Goal: Information Seeking & Learning: Learn about a topic

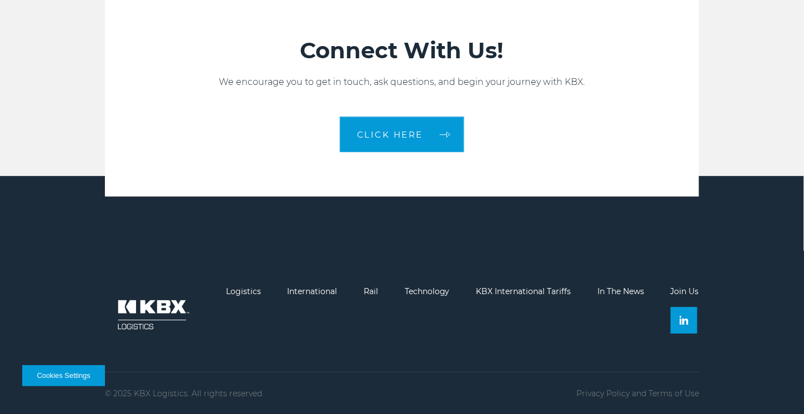
scroll to position [2429, 0]
click at [803, 353] on footer "Logistics International Rail Technology KBX International Tariffs In The News J…" at bounding box center [402, 295] width 804 height 239
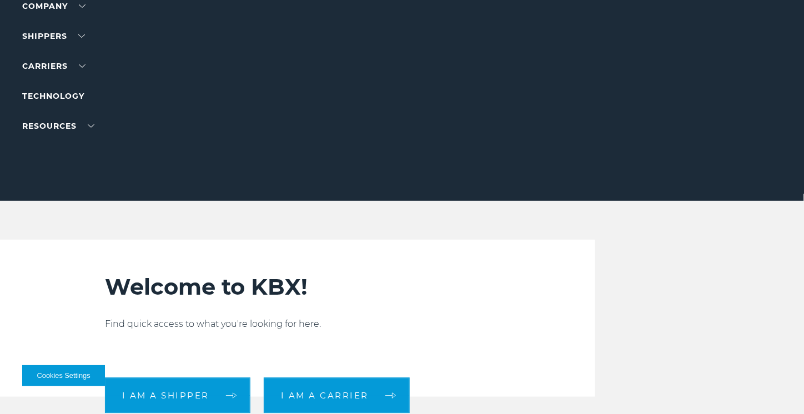
scroll to position [0, 0]
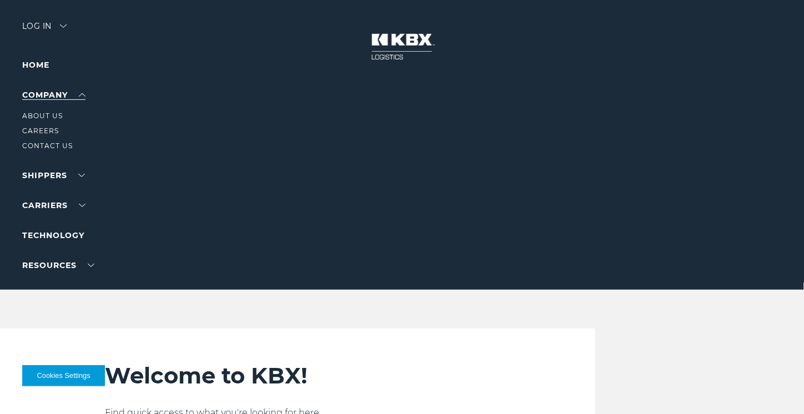
click at [83, 99] on link "Company" at bounding box center [53, 95] width 63 height 10
click at [57, 120] on li "About Us" at bounding box center [70, 116] width 97 height 12
click at [49, 120] on li "About Us" at bounding box center [70, 116] width 97 height 12
click at [47, 117] on link "About Us" at bounding box center [42, 116] width 41 height 8
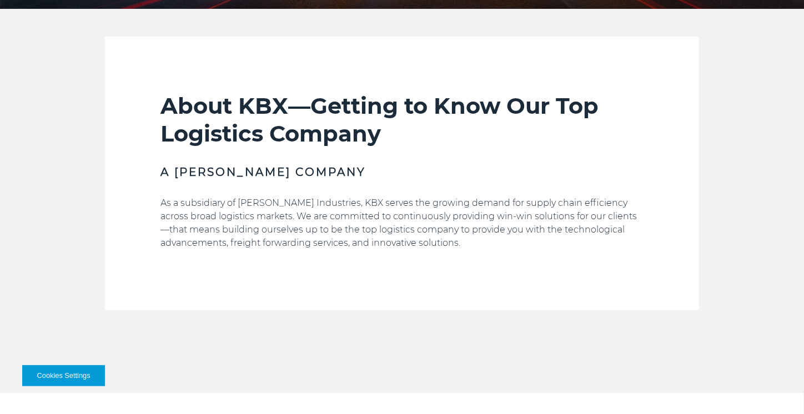
scroll to position [278, 0]
